Goal: Check status: Check status

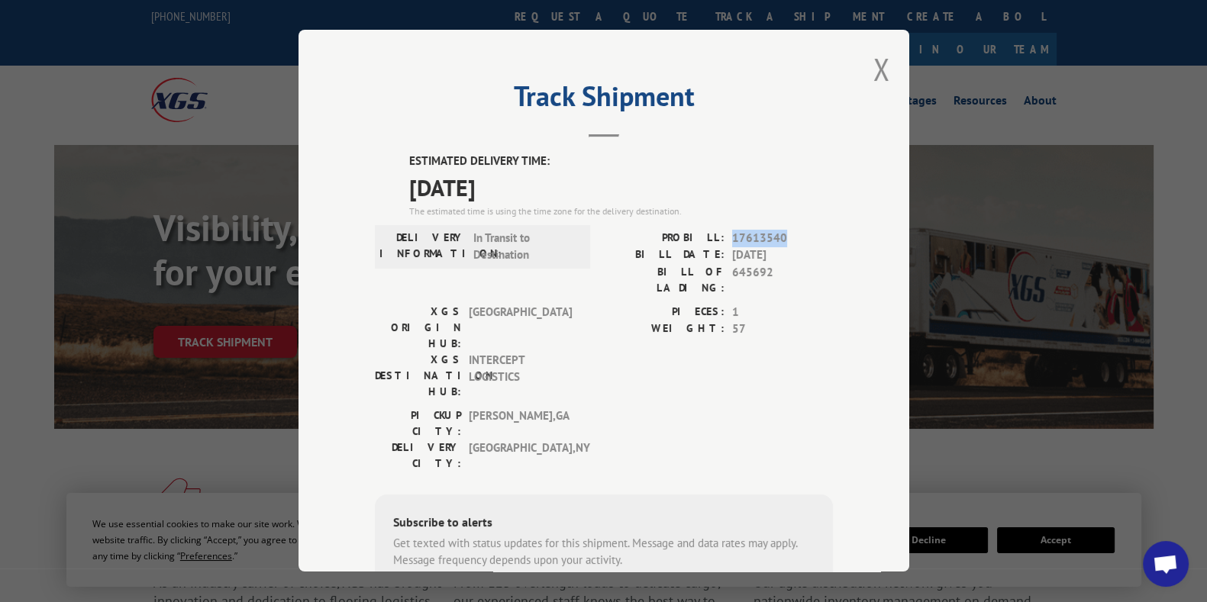
click at [780, 225] on div "ESTIMATED DELIVERY TIME: [DATE] The estimated time is using the time zone for t…" at bounding box center [604, 427] width 458 height 549
drag, startPoint x: 779, startPoint y: 229, endPoint x: 717, endPoint y: 240, distance: 63.6
click at [717, 240] on div "PROBILL: 17613540" at bounding box center [718, 239] width 229 height 18
copy div "17613540"
click at [873, 74] on button "Close modal" at bounding box center [881, 69] width 17 height 40
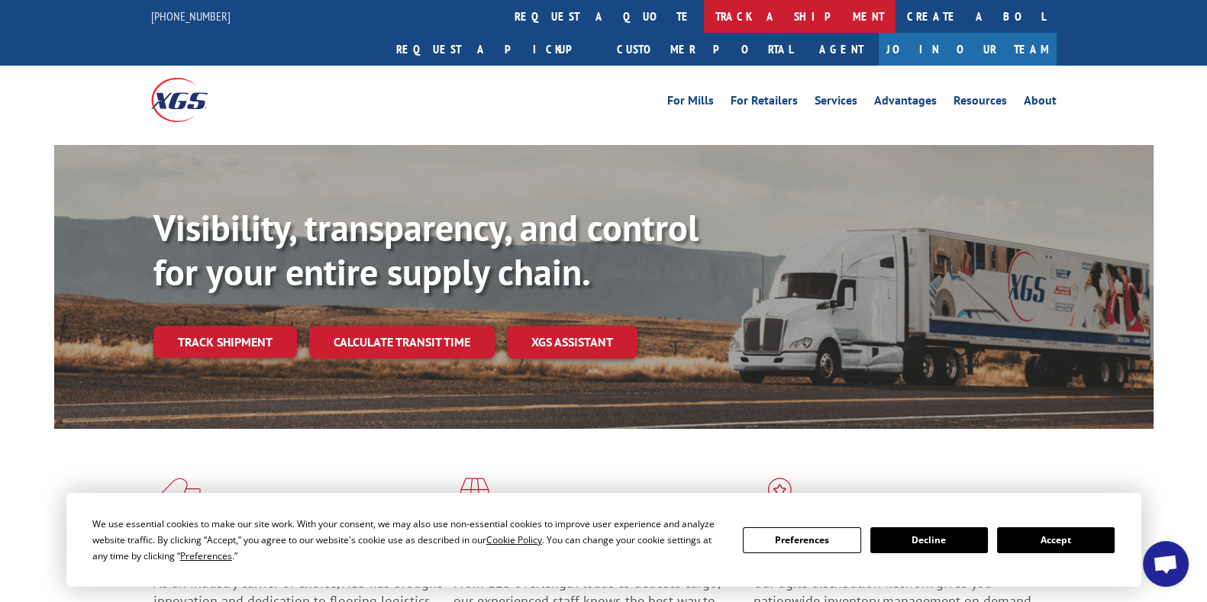
click at [704, 21] on link "track a shipment" at bounding box center [800, 16] width 192 height 33
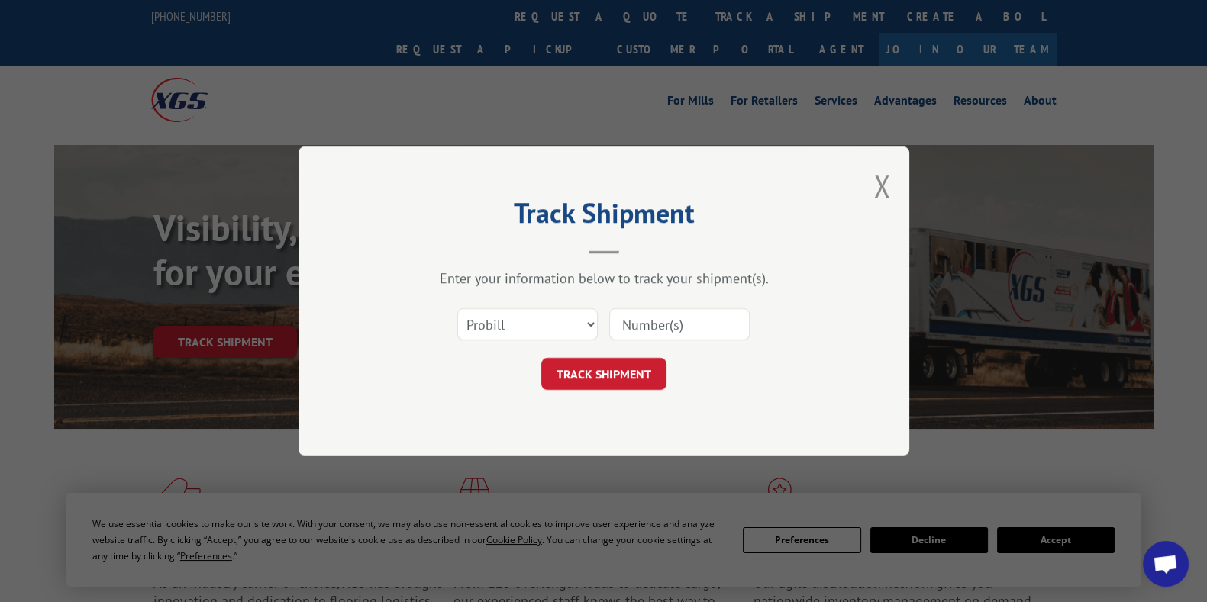
click at [666, 323] on input at bounding box center [679, 324] width 140 height 32
paste input "17613540"
type input "17613540"
click at [533, 321] on select "Select category... Probill BOL PO" at bounding box center [527, 324] width 140 height 32
select select "bol"
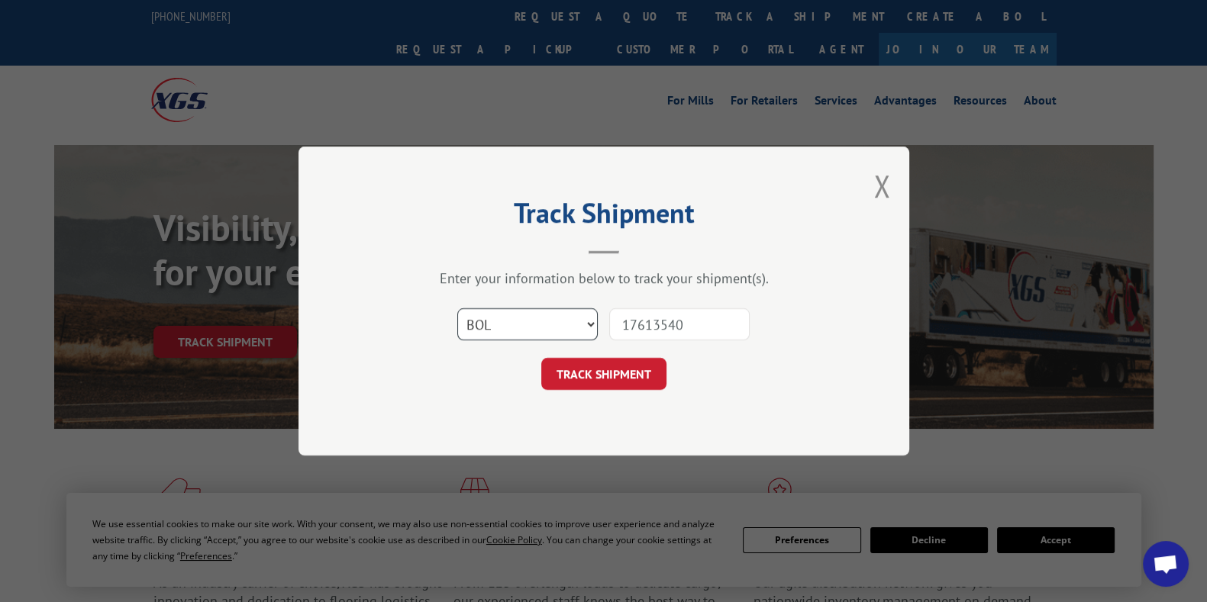
click at [457, 308] on select "Select category... Probill BOL PO" at bounding box center [527, 324] width 140 height 32
click at [595, 379] on button "TRACK SHIPMENT" at bounding box center [603, 374] width 125 height 32
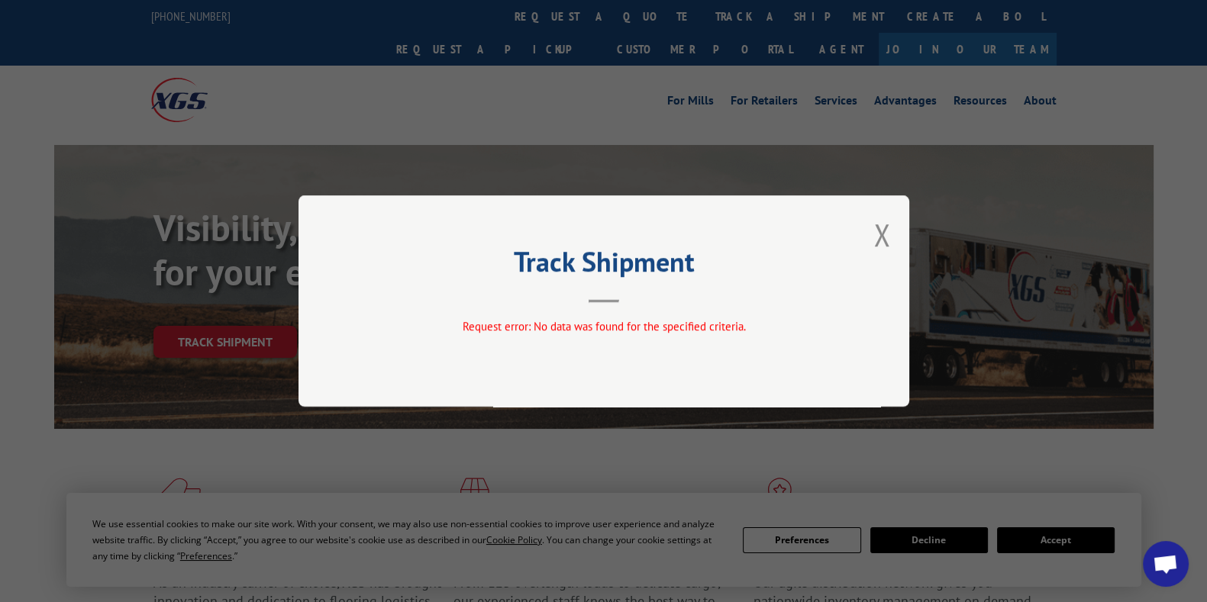
click at [893, 242] on div "Track Shipment Request error: No data was found for the specified criteria." at bounding box center [603, 300] width 611 height 211
click at [878, 246] on button "Close modal" at bounding box center [881, 234] width 17 height 40
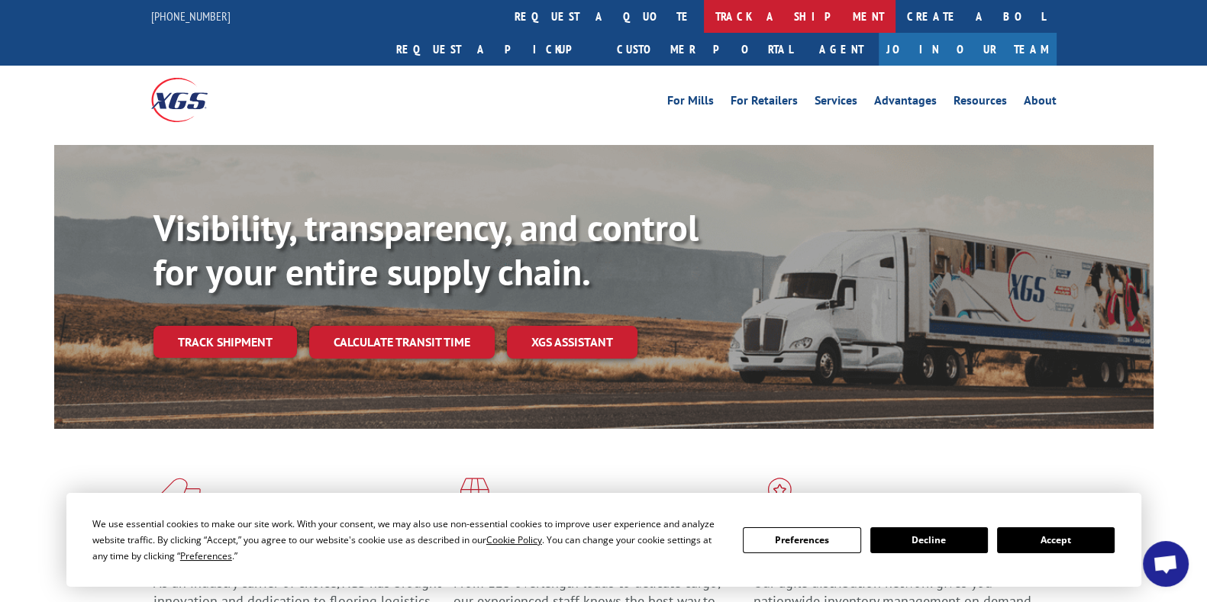
click at [704, 23] on link "track a shipment" at bounding box center [800, 16] width 192 height 33
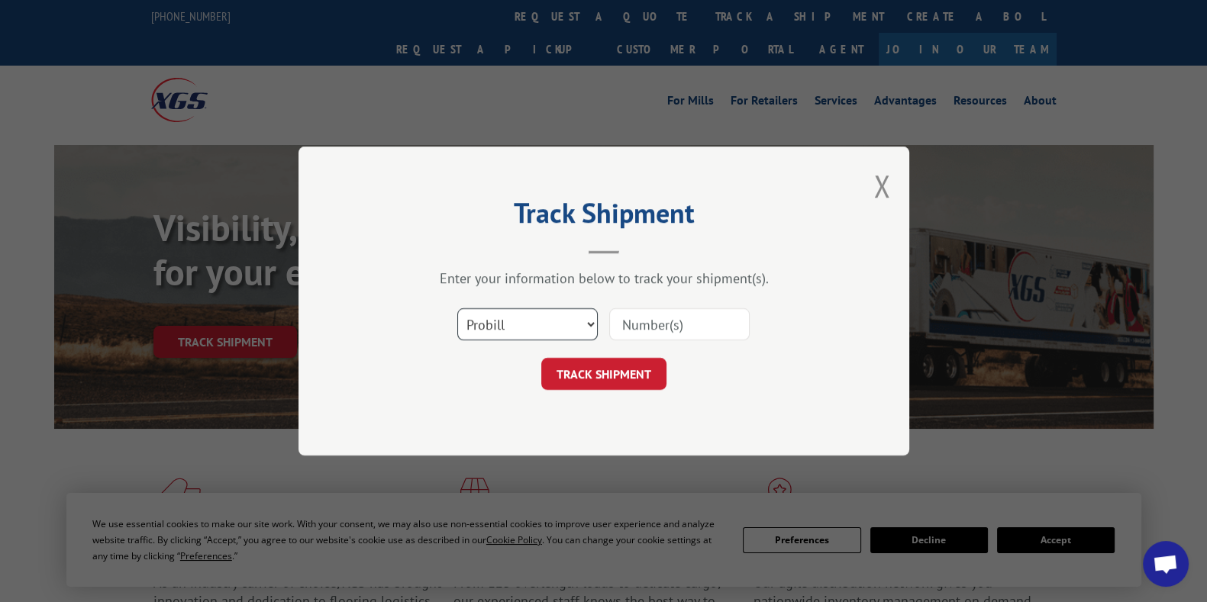
click at [556, 317] on select "Select category... Probill BOL PO" at bounding box center [527, 324] width 140 height 32
select select "po"
click at [457, 308] on select "Select category... Probill BOL PO" at bounding box center [527, 324] width 140 height 32
click at [666, 327] on input at bounding box center [679, 324] width 140 height 32
paste input "17613540"
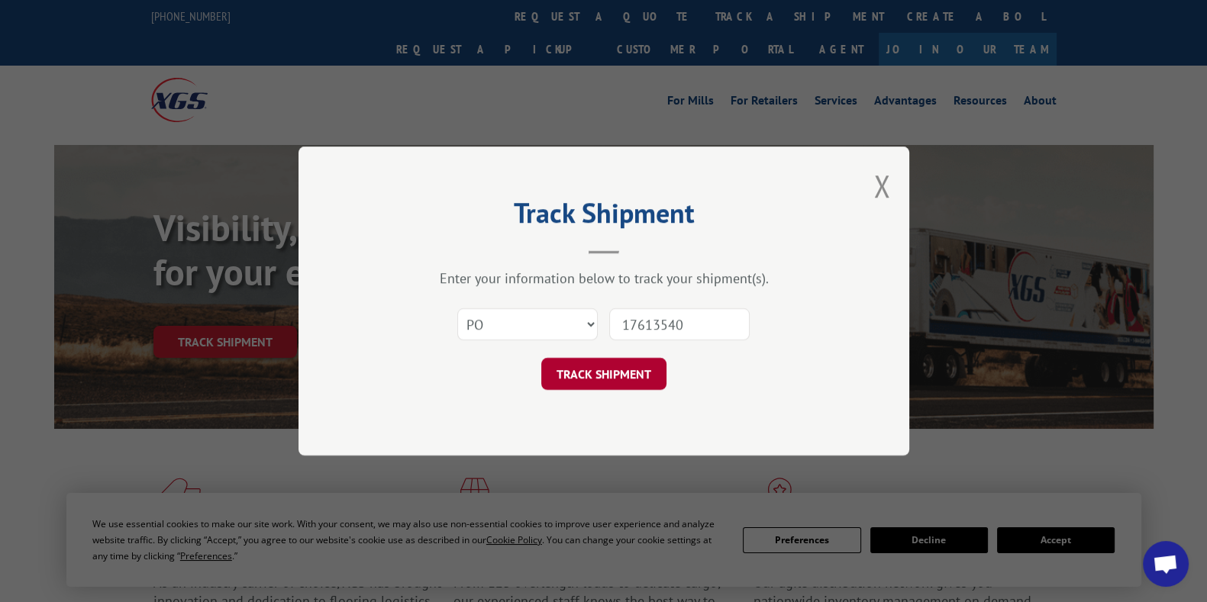
type input "17613540"
click at [613, 366] on button "TRACK SHIPMENT" at bounding box center [603, 374] width 125 height 32
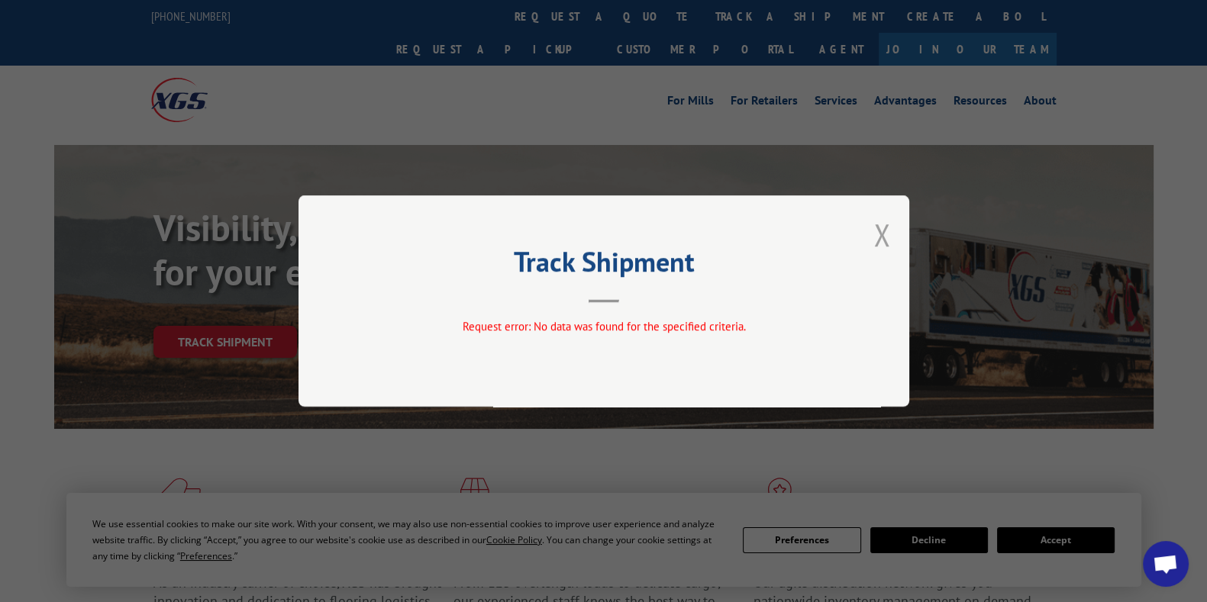
click at [882, 239] on button "Close modal" at bounding box center [881, 234] width 17 height 40
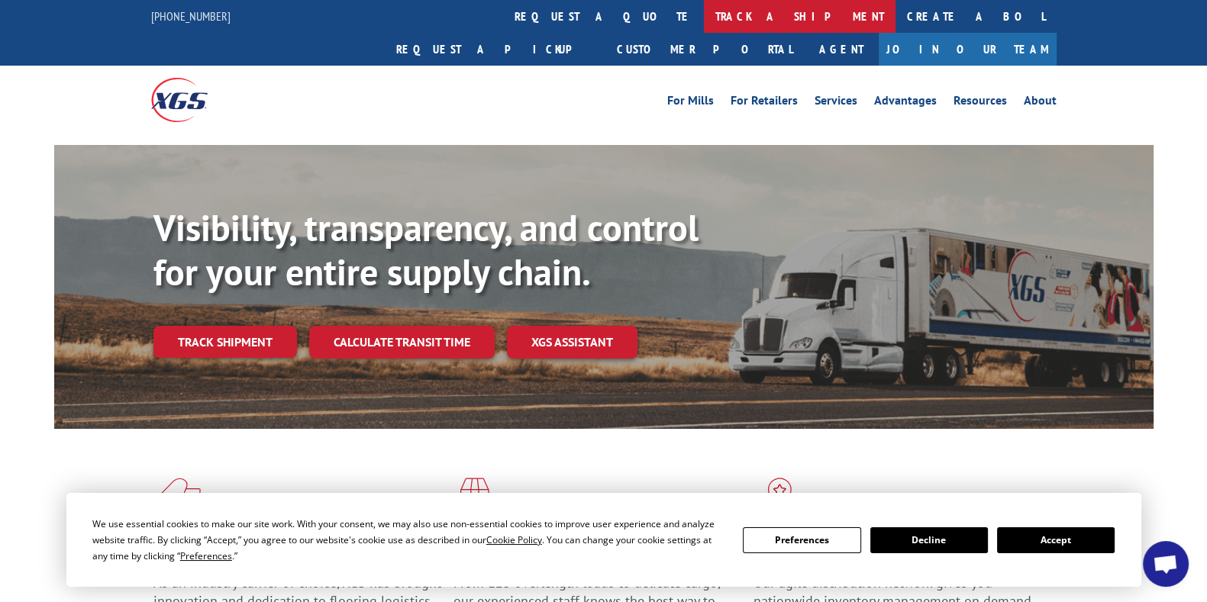
click at [704, 13] on link "track a shipment" at bounding box center [800, 16] width 192 height 33
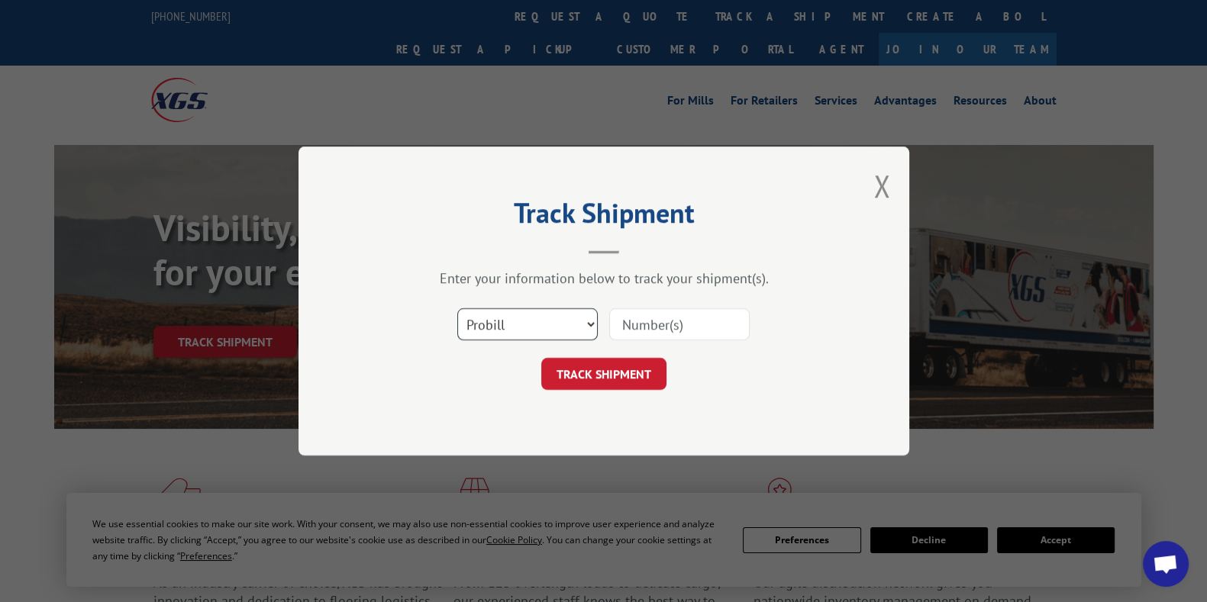
click at [483, 322] on select "Select category... Probill BOL PO" at bounding box center [527, 324] width 140 height 32
click at [508, 325] on select "Select category... Probill BOL PO" at bounding box center [527, 324] width 140 height 32
select select "bol"
click at [457, 308] on select "Select category... Probill BOL PO" at bounding box center [527, 324] width 140 height 32
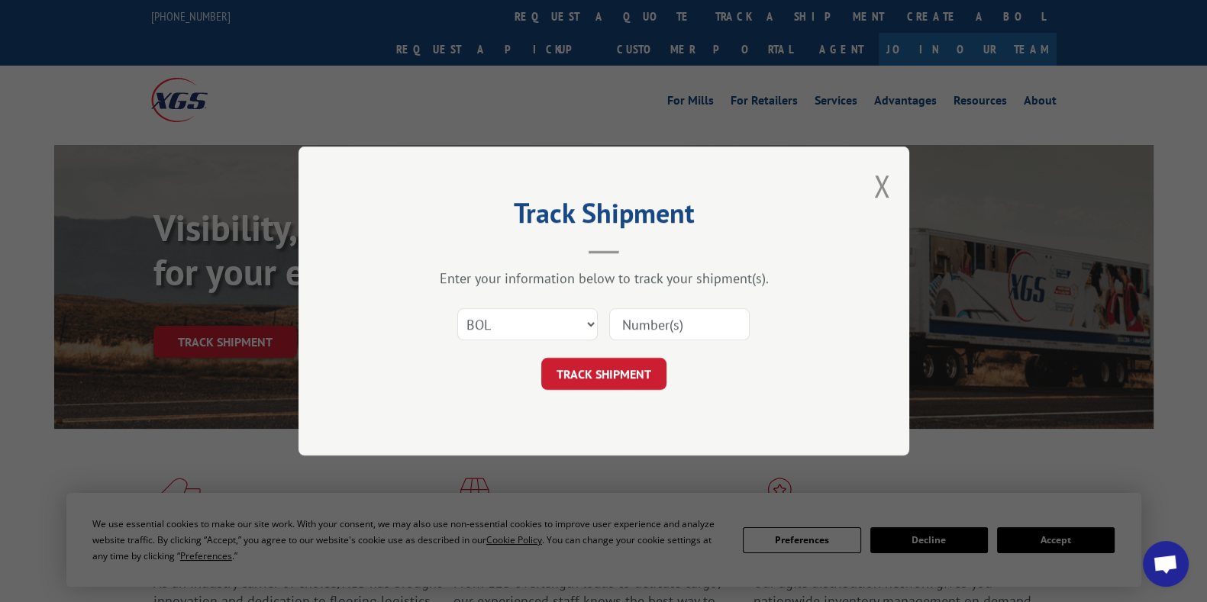
click at [665, 330] on input at bounding box center [679, 324] width 140 height 32
paste input "CG522114"
type input "CG522114"
click at [626, 374] on button "TRACK SHIPMENT" at bounding box center [603, 374] width 125 height 32
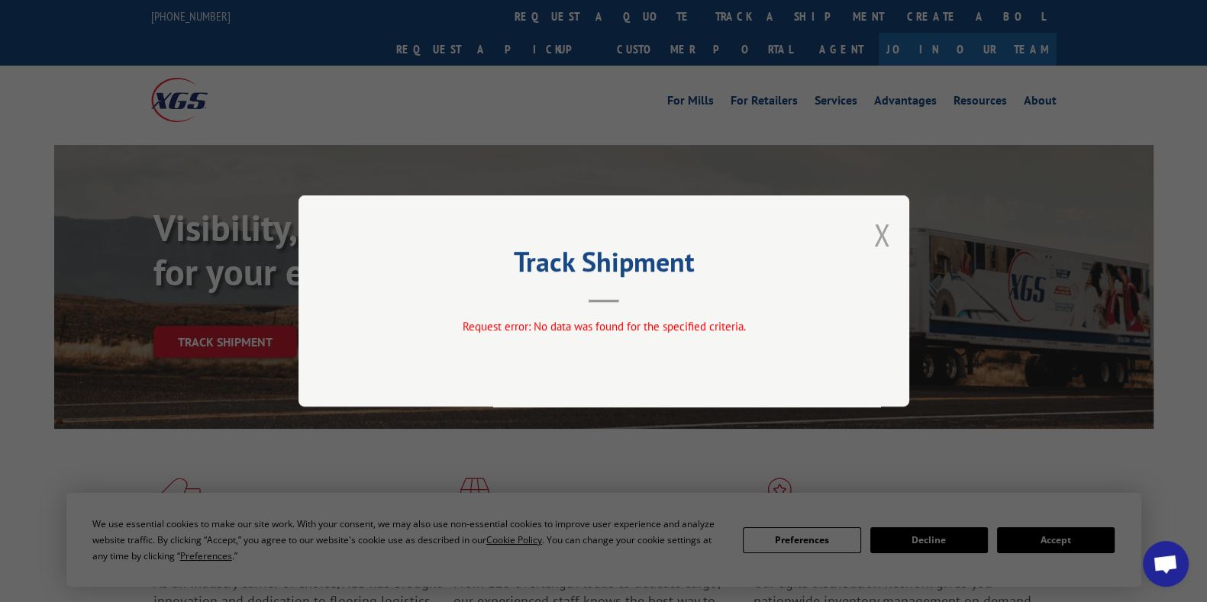
click at [878, 241] on button "Close modal" at bounding box center [881, 234] width 17 height 40
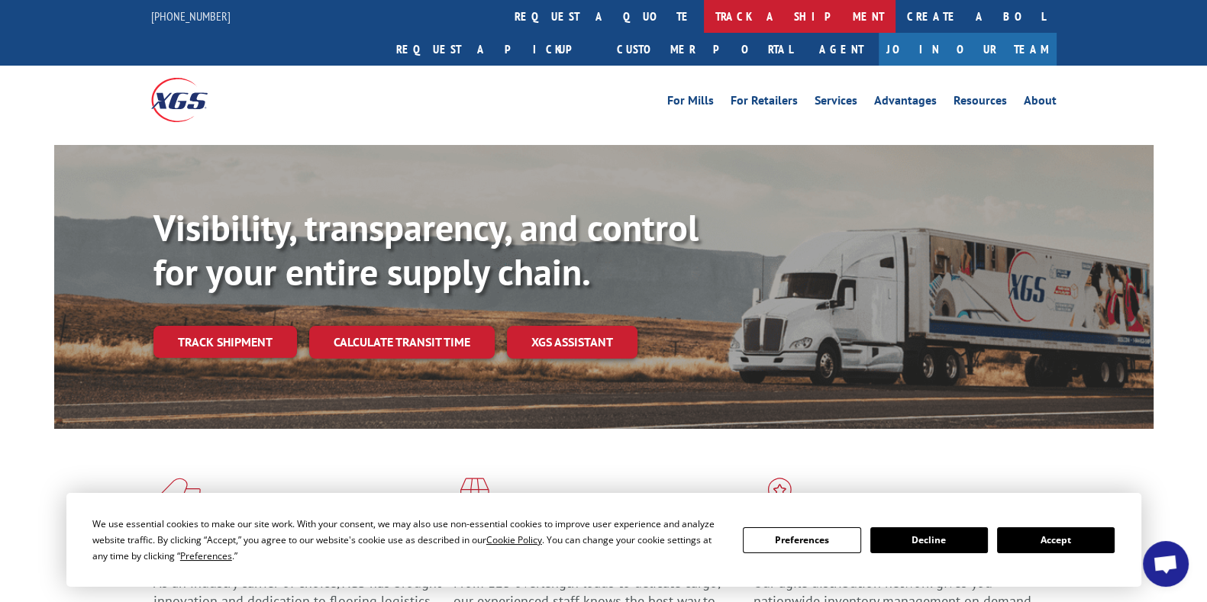
click at [704, 27] on link "track a shipment" at bounding box center [800, 16] width 192 height 33
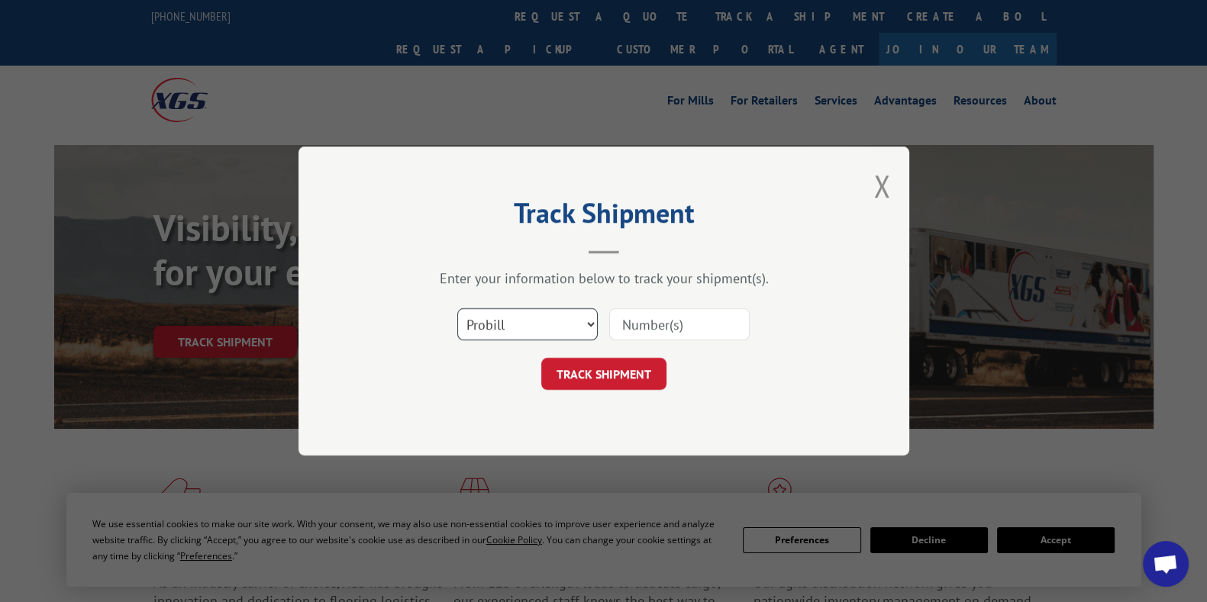
click at [550, 322] on select "Select category... Probill BOL PO" at bounding box center [527, 324] width 140 height 32
click at [457, 308] on select "Select category... Probill BOL PO" at bounding box center [527, 324] width 140 height 32
click at [533, 328] on select "Select category... Probill BOL PO" at bounding box center [527, 324] width 140 height 32
select select "po"
click at [457, 308] on select "Select category... Probill BOL PO" at bounding box center [527, 324] width 140 height 32
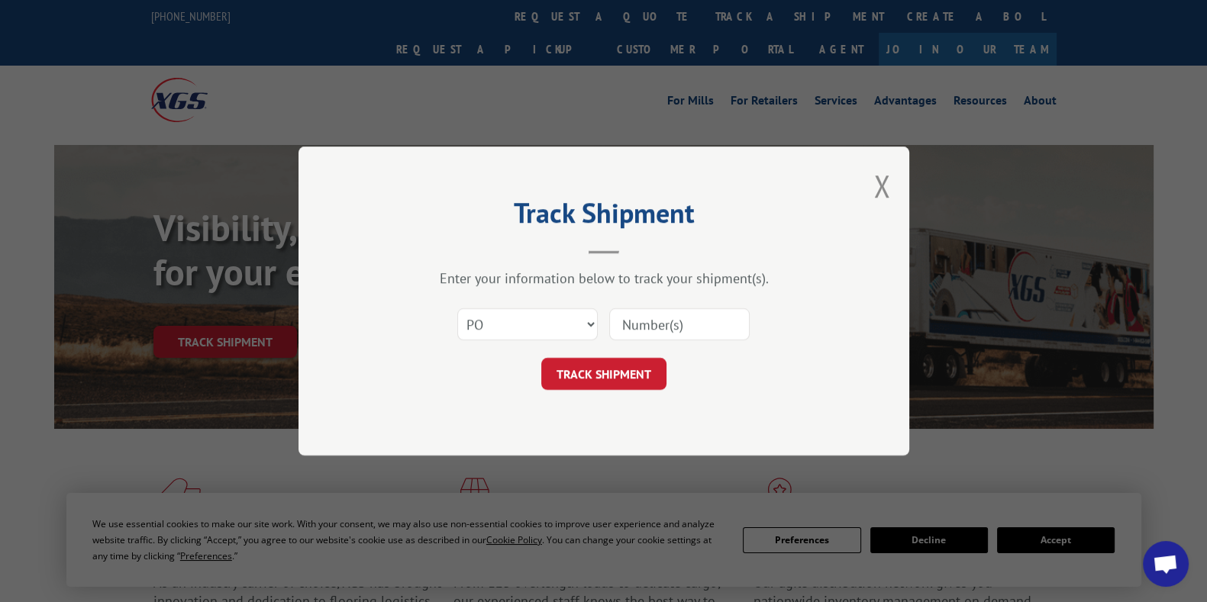
click at [676, 318] on input at bounding box center [679, 324] width 140 height 32
paste input "645692"
type input "645692"
click at [603, 383] on button "TRACK SHIPMENT" at bounding box center [603, 374] width 125 height 32
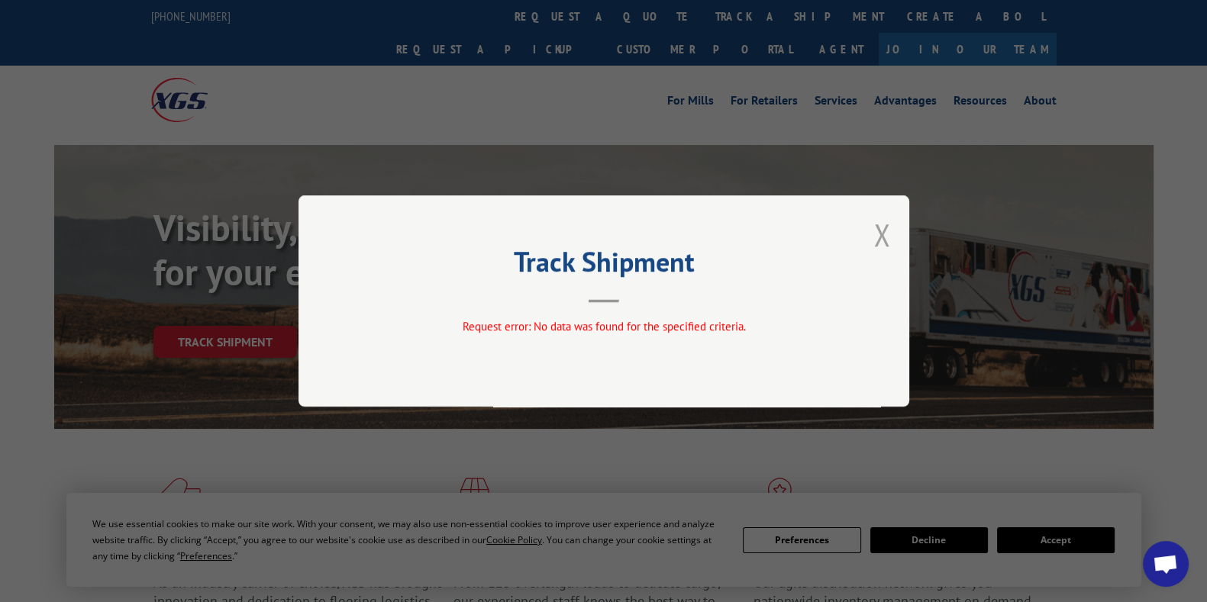
click at [889, 231] on button "Close modal" at bounding box center [881, 234] width 17 height 40
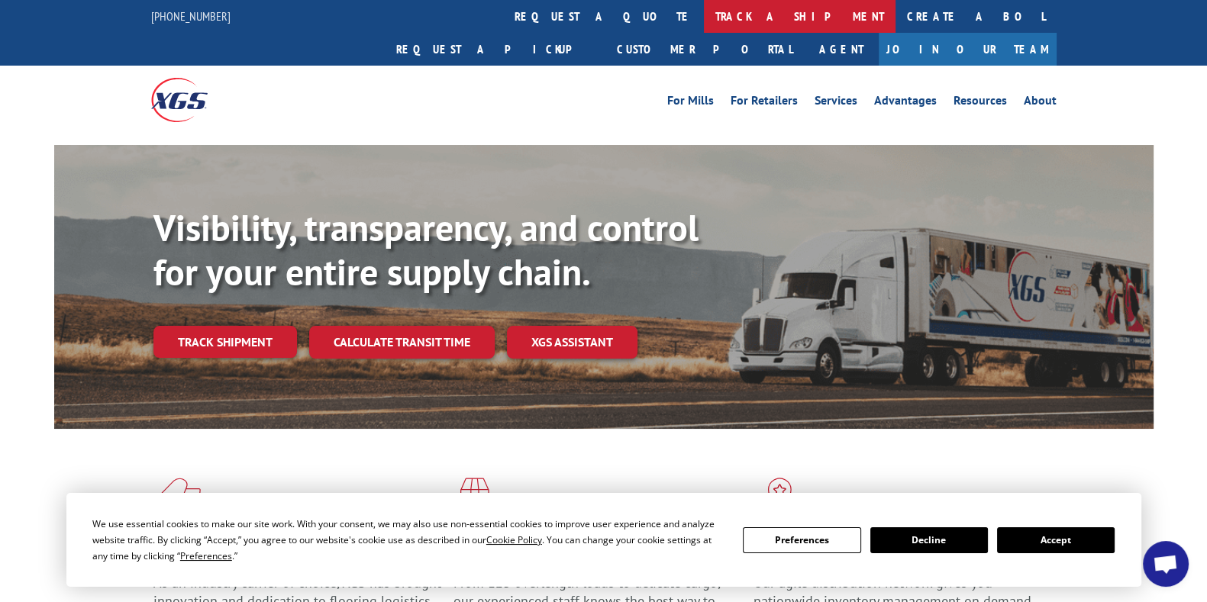
click at [704, 28] on link "track a shipment" at bounding box center [800, 16] width 192 height 33
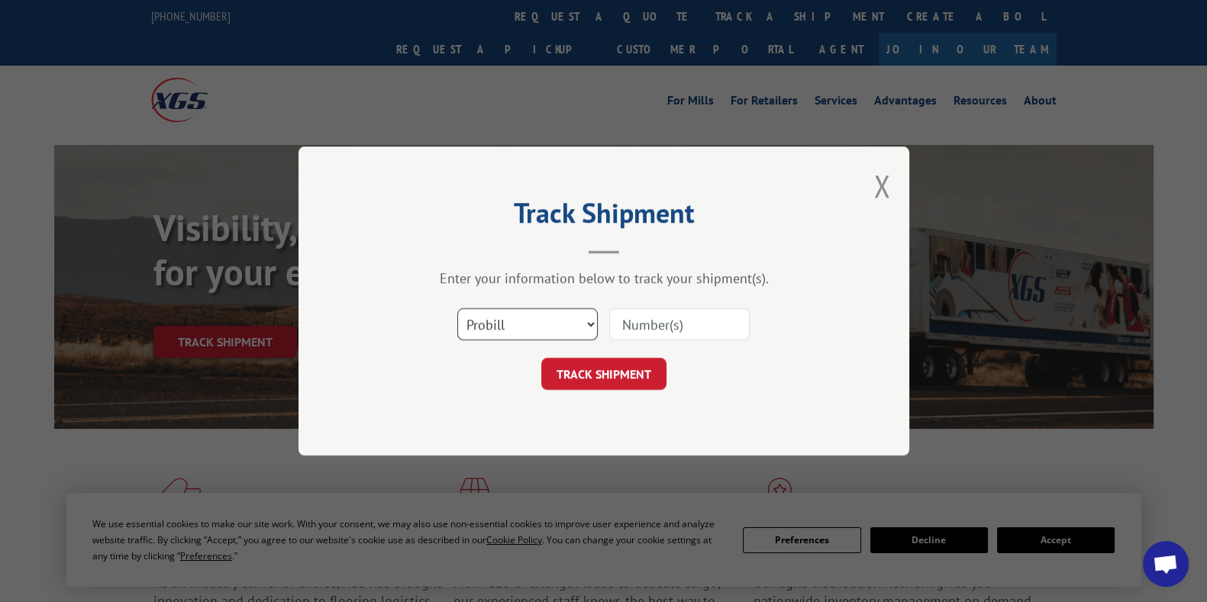
click at [531, 324] on select "Select category... Probill BOL PO" at bounding box center [527, 324] width 140 height 32
select select "bol"
click at [457, 308] on select "Select category... Probill BOL PO" at bounding box center [527, 324] width 140 height 32
click at [672, 324] on input at bounding box center [679, 324] width 140 height 32
paste input "645692"
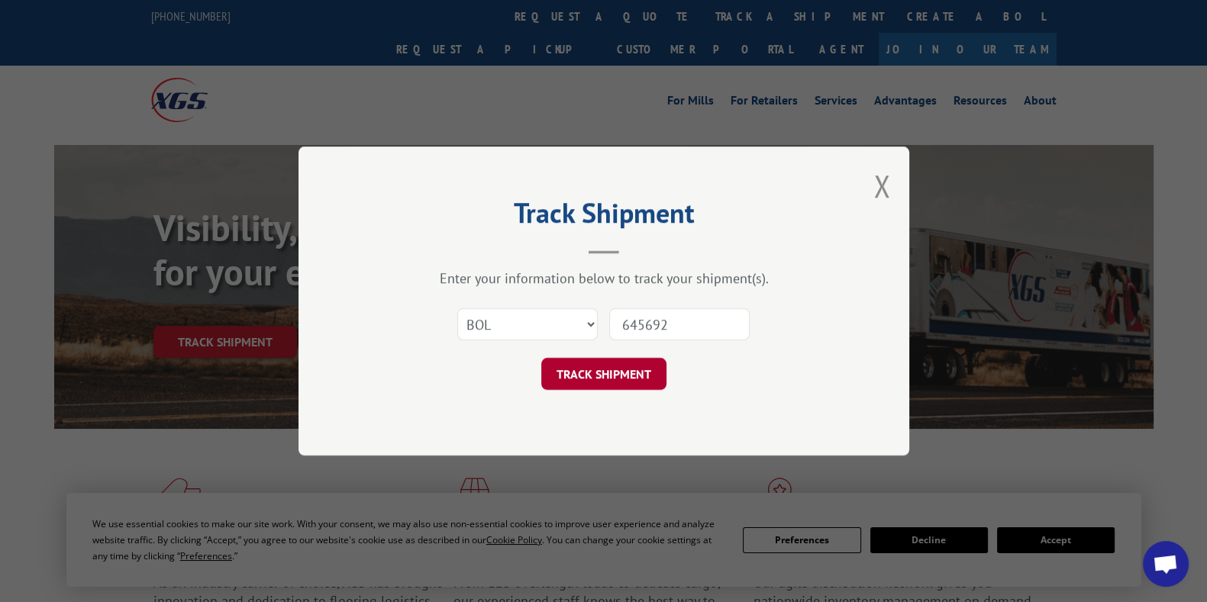
type input "645692"
click at [618, 371] on button "TRACK SHIPMENT" at bounding box center [603, 374] width 125 height 32
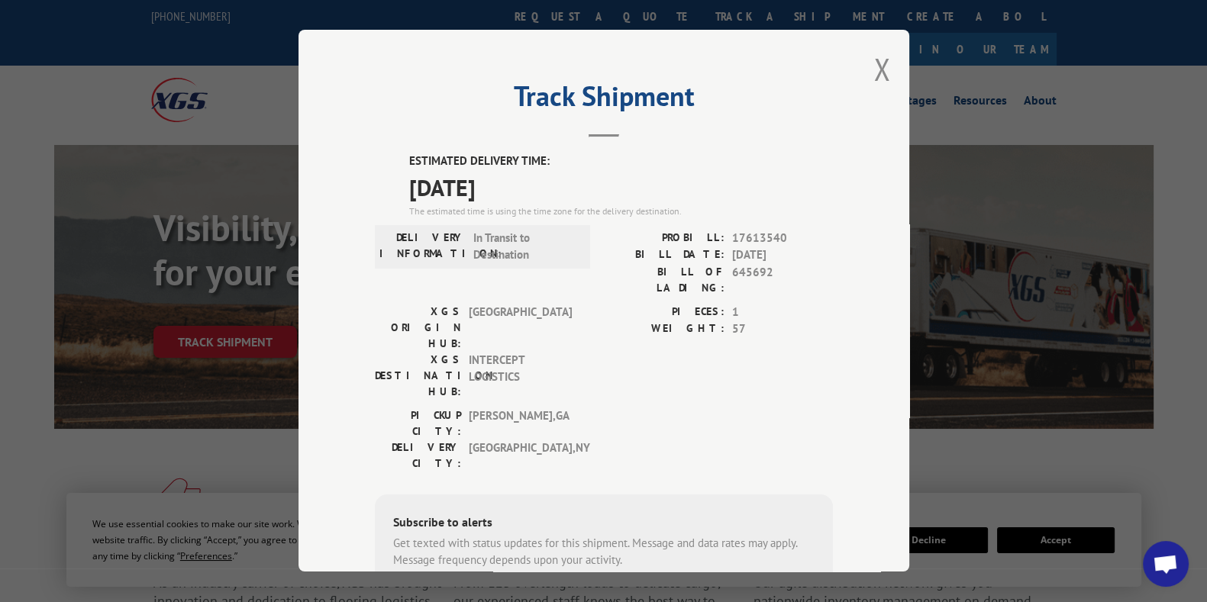
click at [788, 408] on div "[GEOGRAPHIC_DATA]: [GEOGRAPHIC_DATA] , [GEOGRAPHIC_DATA]: [GEOGRAPHIC_DATA] , […" at bounding box center [604, 444] width 458 height 72
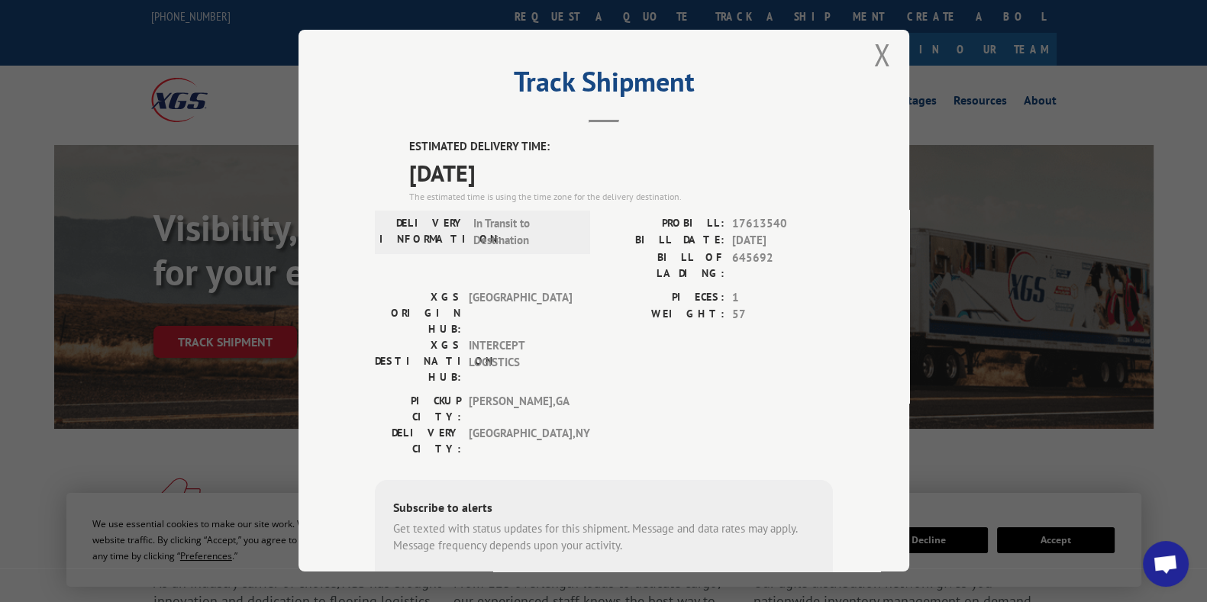
scroll to position [15, 0]
click at [863, 56] on div "Track Shipment ESTIMATED DELIVERY TIME: [DATE] The estimated time is using the …" at bounding box center [603, 301] width 611 height 542
click at [877, 59] on button "Close modal" at bounding box center [881, 54] width 17 height 40
